Goal: Task Accomplishment & Management: Use online tool/utility

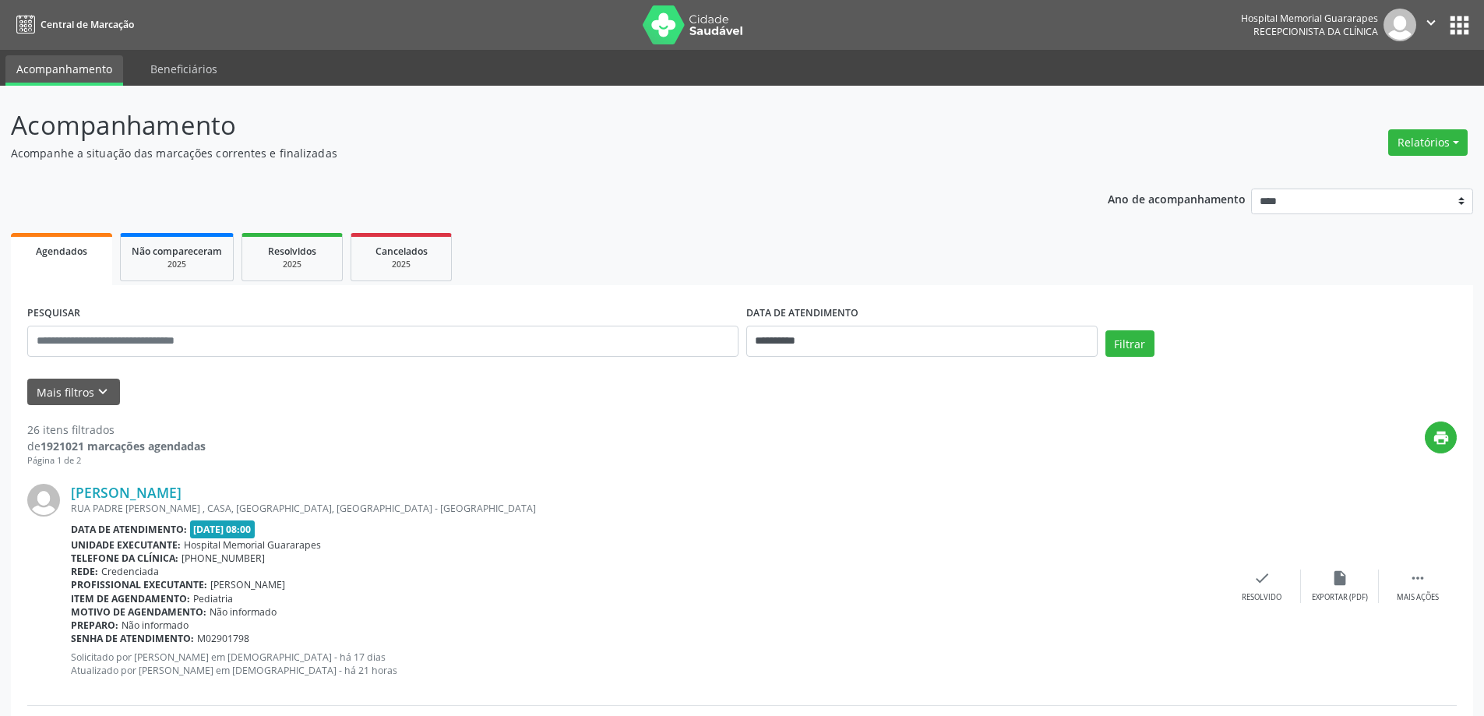
click at [1472, 123] on div "Relatórios Agendamentos Procedimentos realizados" at bounding box center [1428, 133] width 90 height 55
click at [1459, 140] on button "Relatórios" at bounding box center [1427, 142] width 79 height 26
click at [1402, 173] on link "Agendamentos" at bounding box center [1385, 176] width 168 height 22
select select "*"
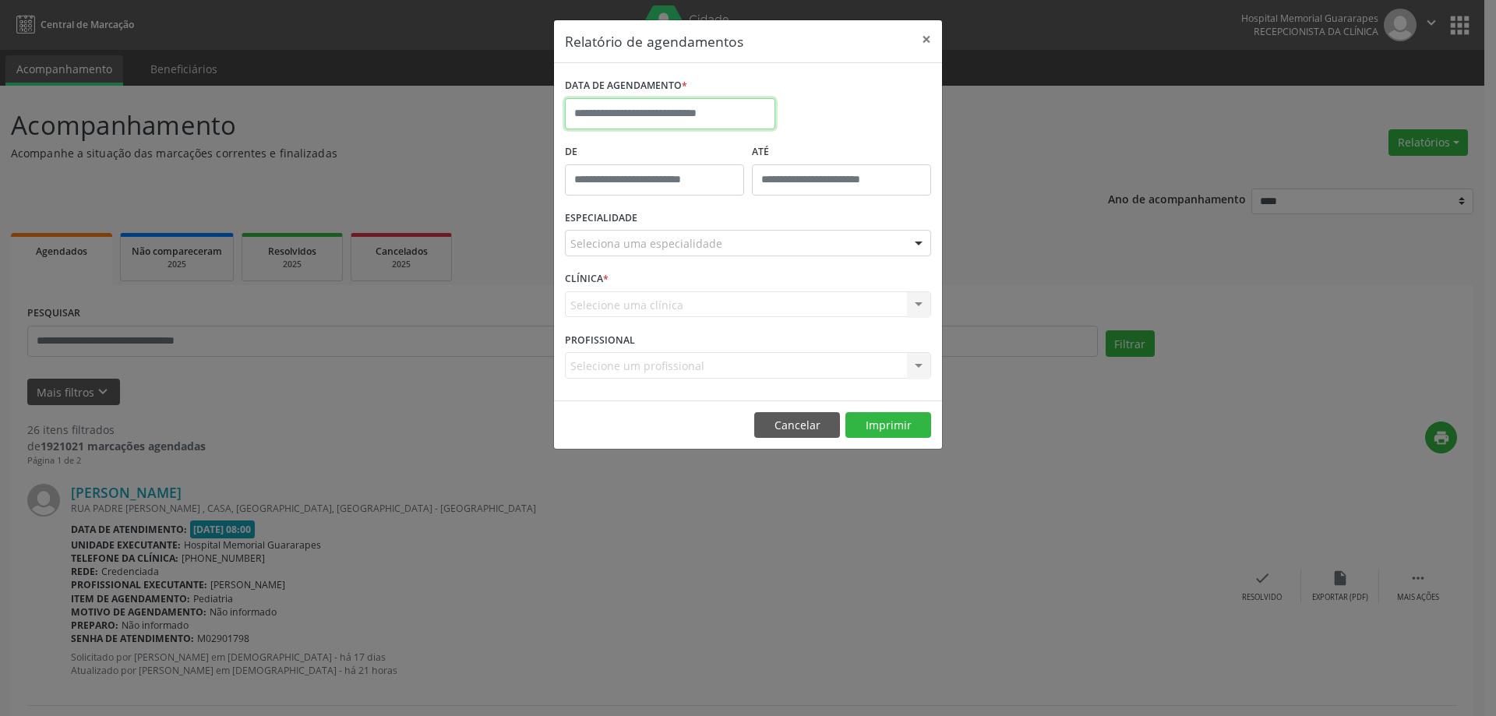
click at [623, 120] on input "text" at bounding box center [670, 113] width 210 height 31
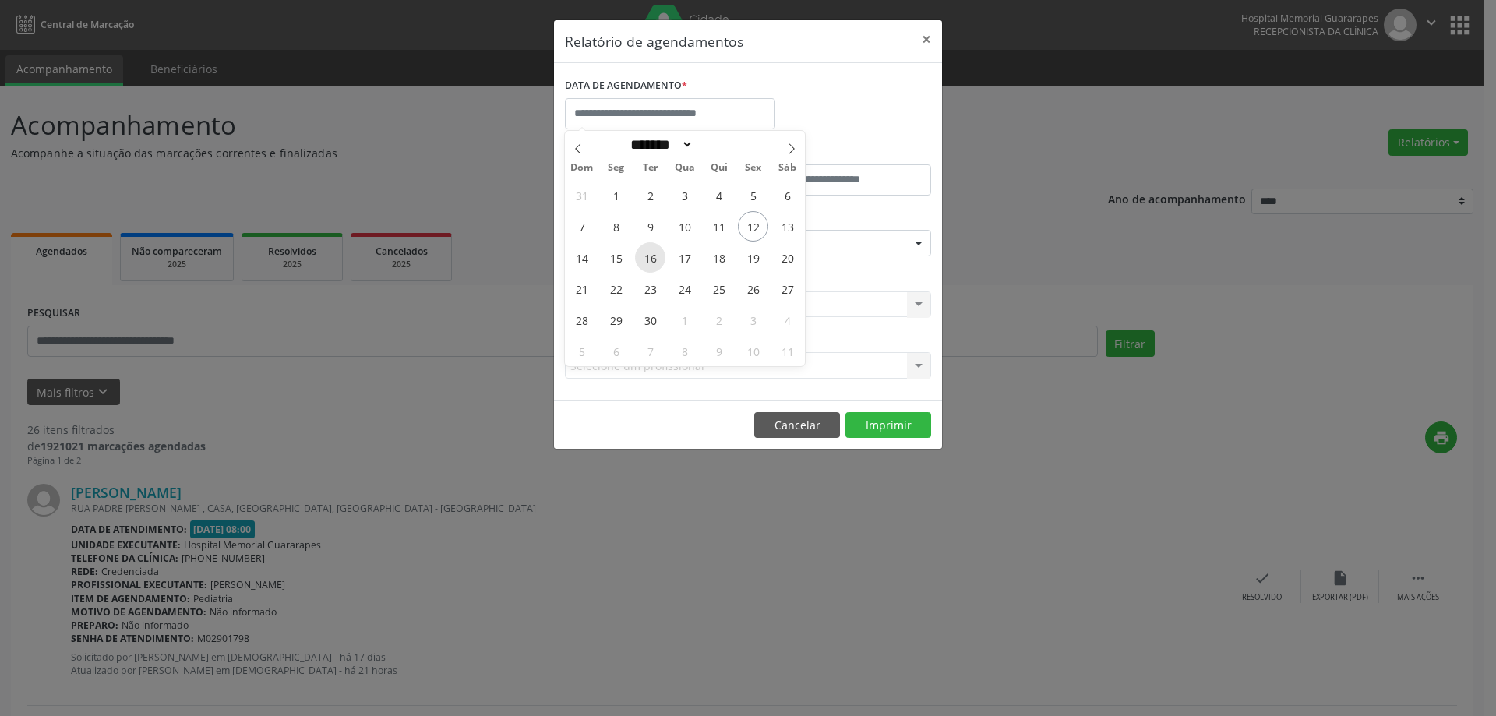
click at [651, 255] on span "16" at bounding box center [650, 257] width 30 height 30
type input "**********"
click at [651, 253] on span "16" at bounding box center [650, 257] width 30 height 30
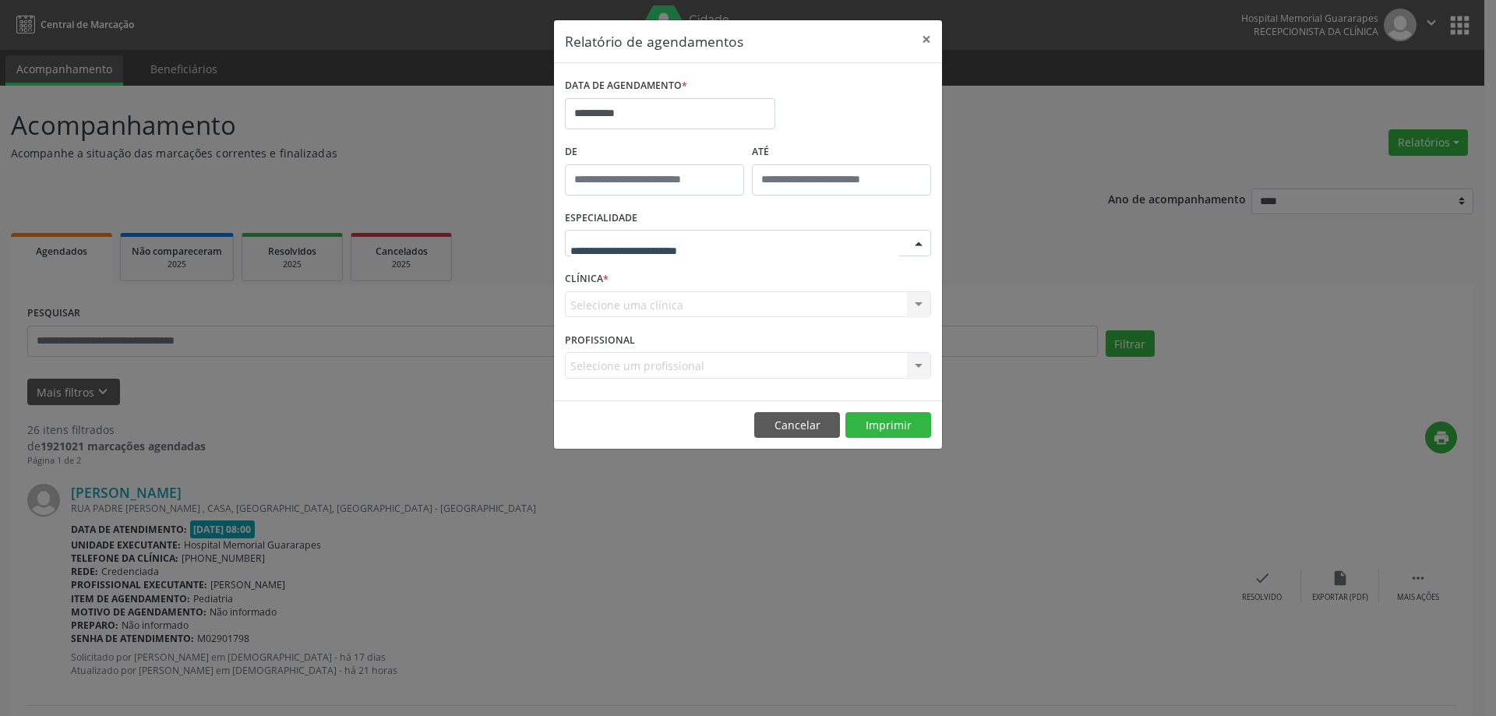
click at [651, 253] on div at bounding box center [748, 243] width 366 height 26
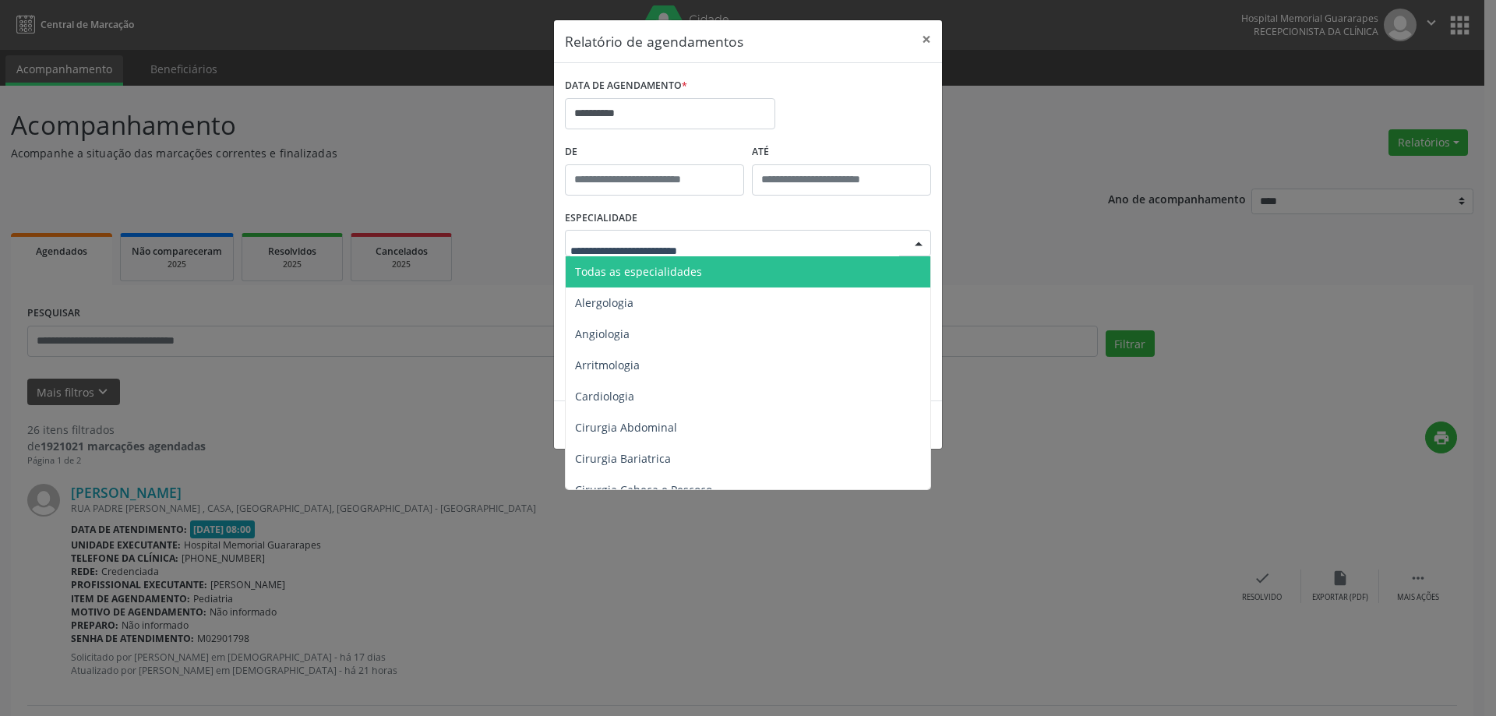
click at [705, 269] on span "Todas as especialidades" at bounding box center [749, 271] width 367 height 31
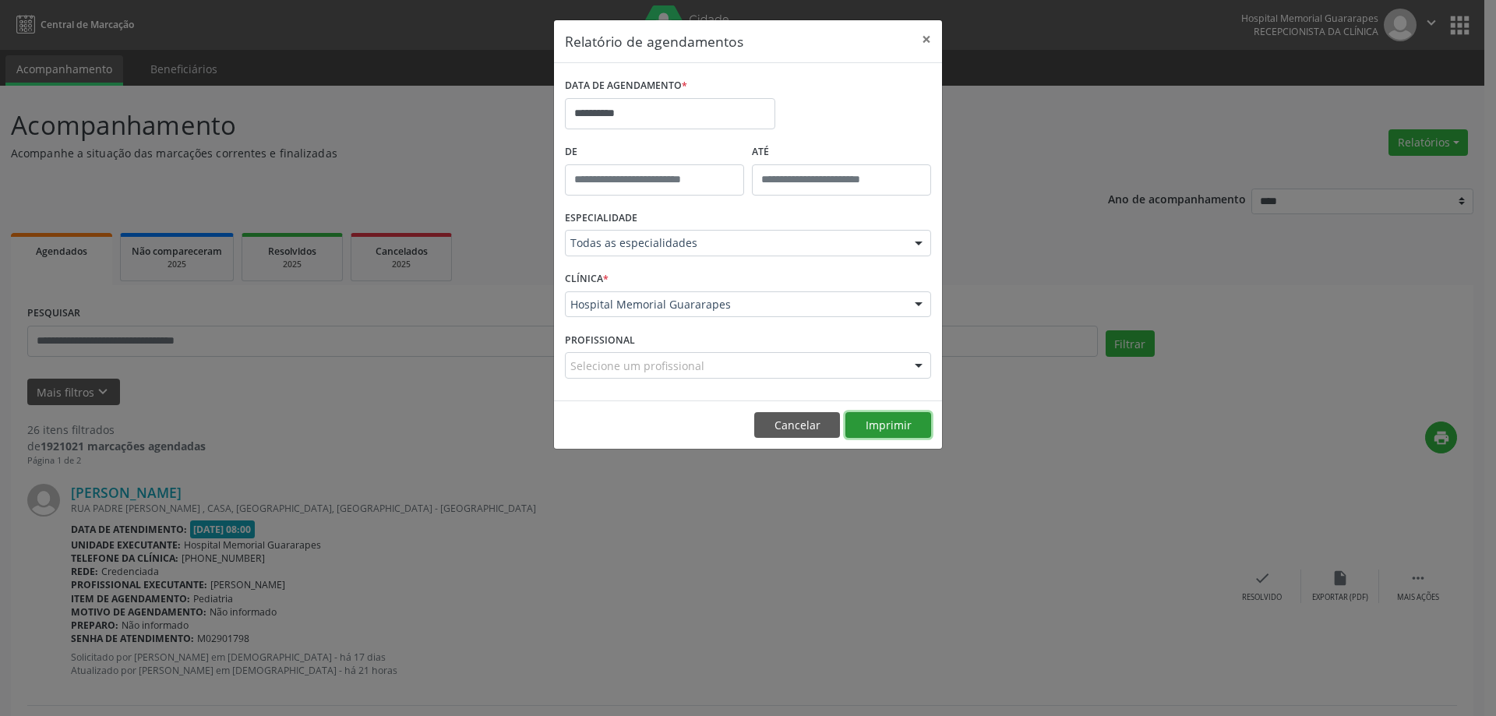
click at [878, 430] on button "Imprimir" at bounding box center [888, 425] width 86 height 26
